Goal: Check status: Check status

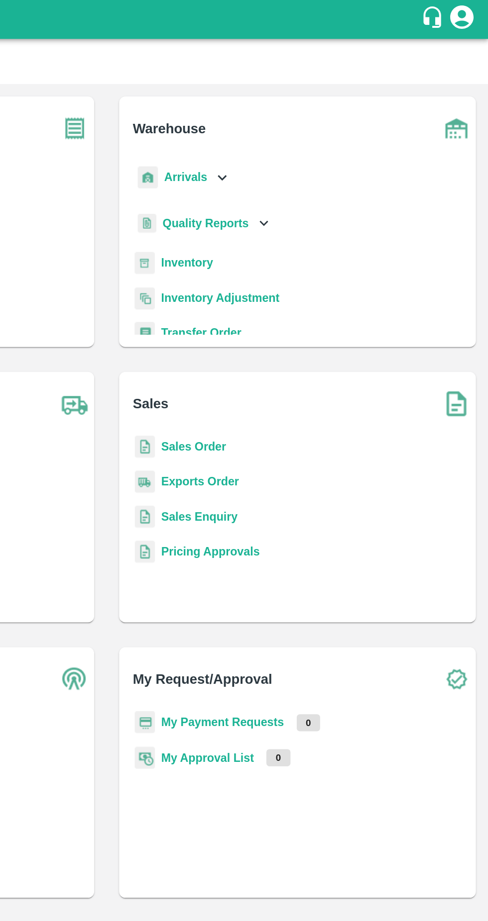
click at [320, 269] on h6 "Sales" at bounding box center [370, 254] width 219 height 33
click at [307, 283] on b "Sales Order" at bounding box center [299, 286] width 41 height 8
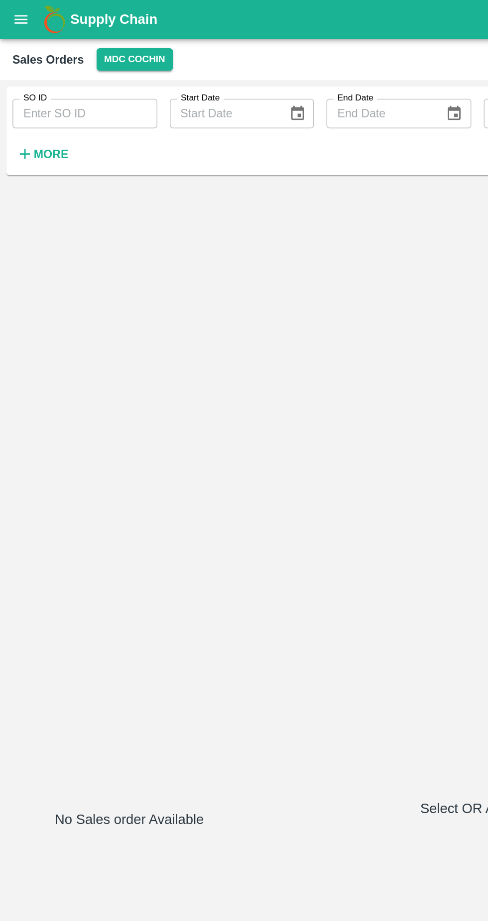
click at [72, 71] on input "SO ID" at bounding box center [54, 72] width 93 height 19
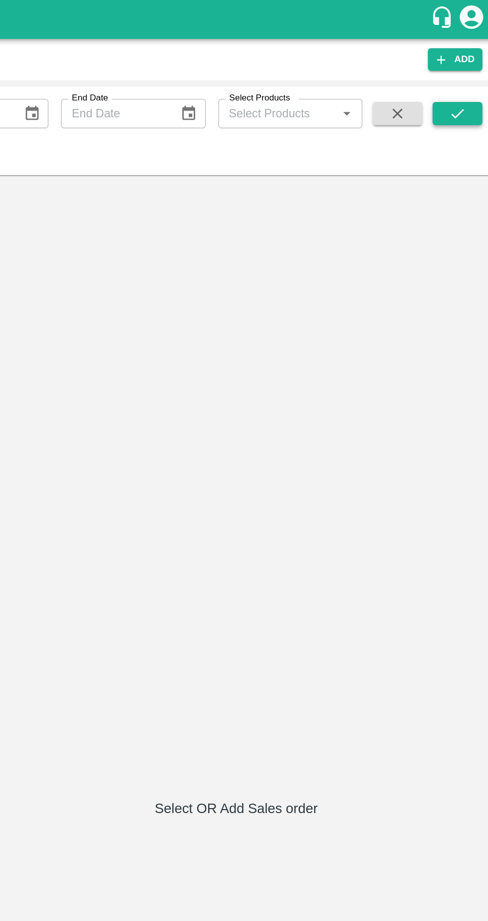
type input "601677"
click at [464, 74] on icon "submit" at bounding box center [461, 72] width 11 height 11
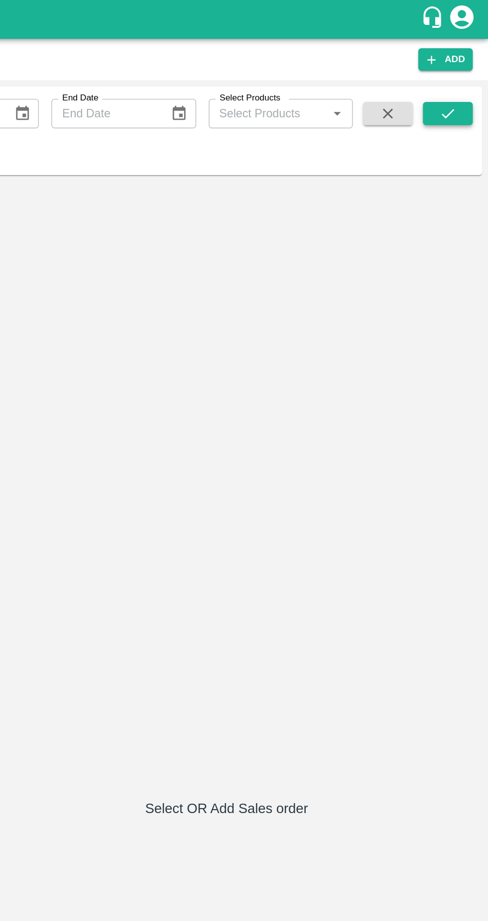
click at [461, 69] on icon "submit" at bounding box center [461, 72] width 11 height 11
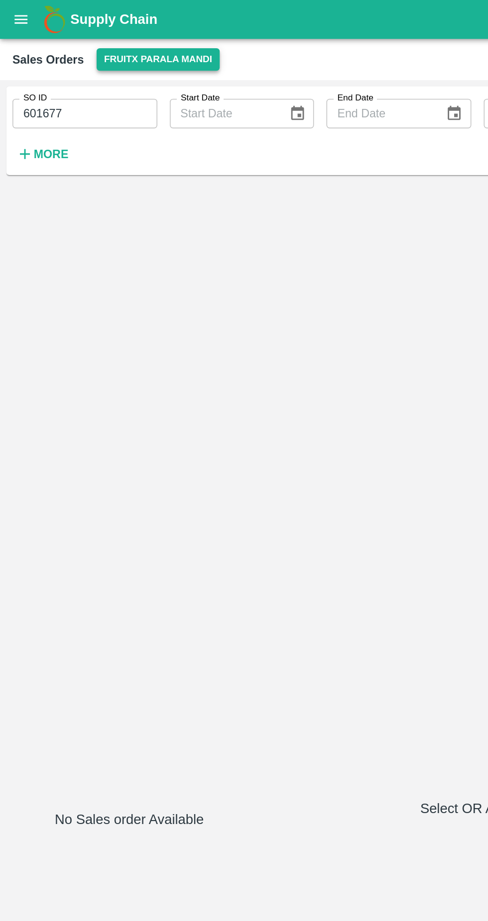
click at [108, 38] on button "FruitX Parala Mandi" at bounding box center [101, 38] width 79 height 14
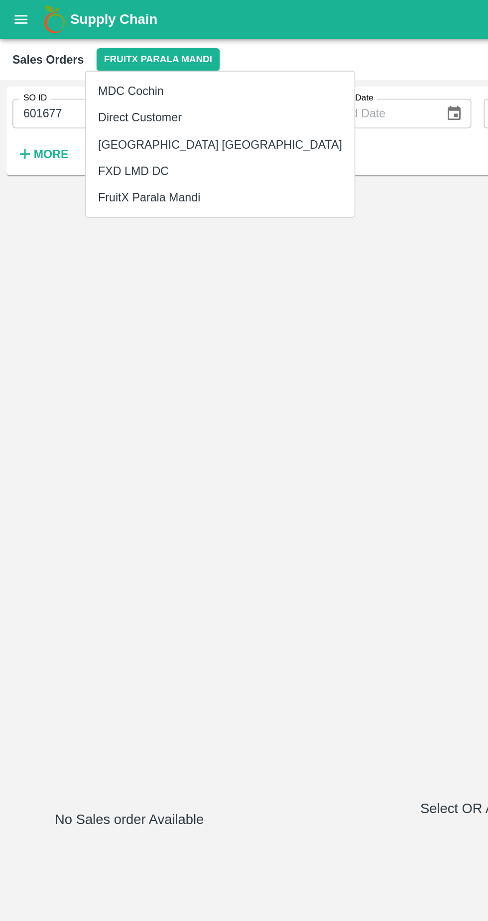
click at [112, 125] on li "FruitX Parala Mandi" at bounding box center [141, 126] width 172 height 17
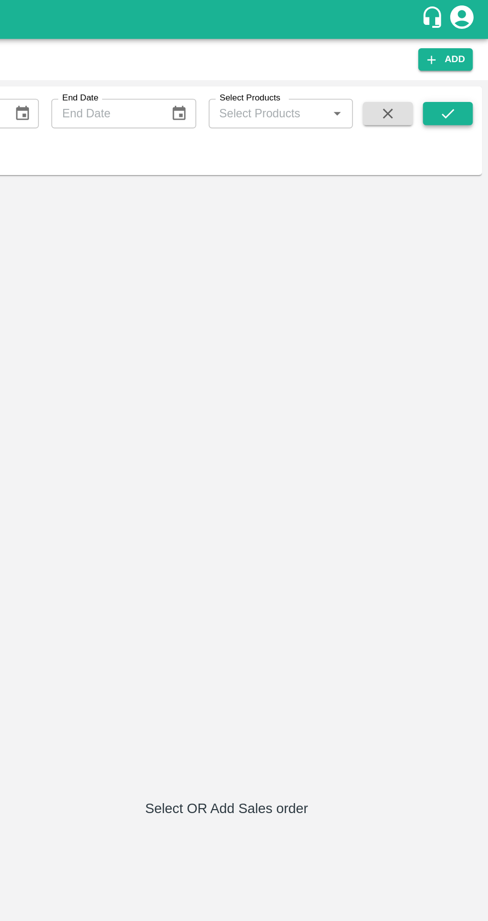
click at [459, 73] on icon "submit" at bounding box center [461, 72] width 11 height 11
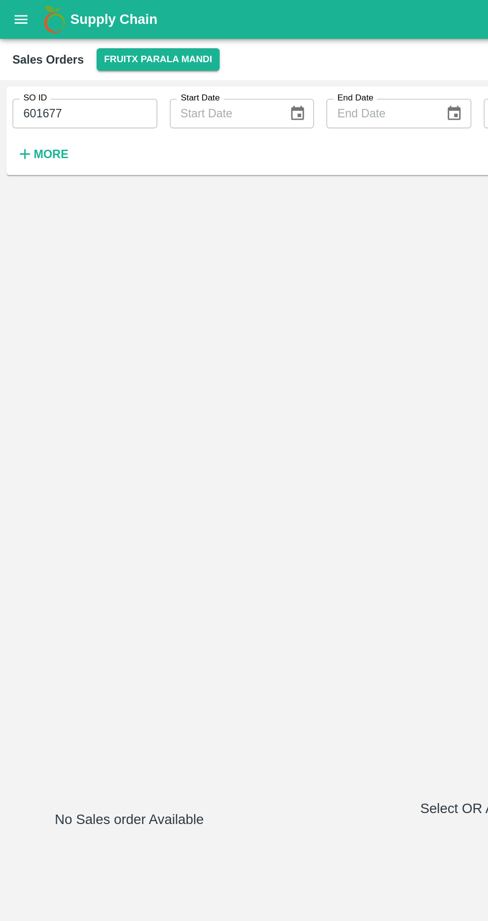
click at [31, 102] on strong "More" at bounding box center [32, 99] width 22 height 8
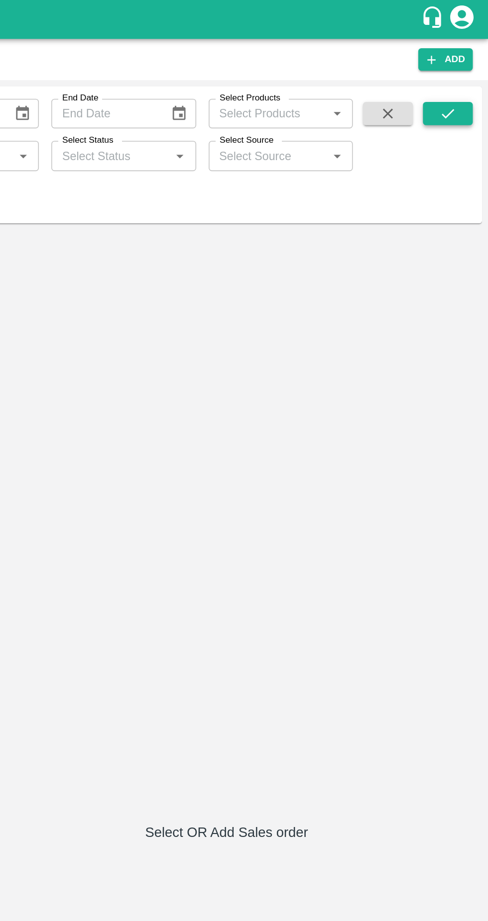
click at [465, 70] on icon "submit" at bounding box center [461, 72] width 11 height 11
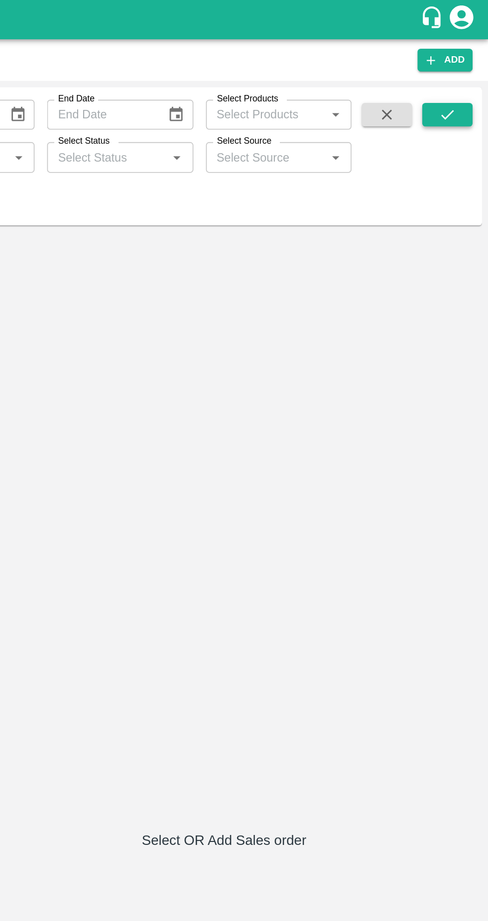
click at [463, 74] on icon "submit" at bounding box center [461, 72] width 11 height 11
